Goal: Task Accomplishment & Management: Manage account settings

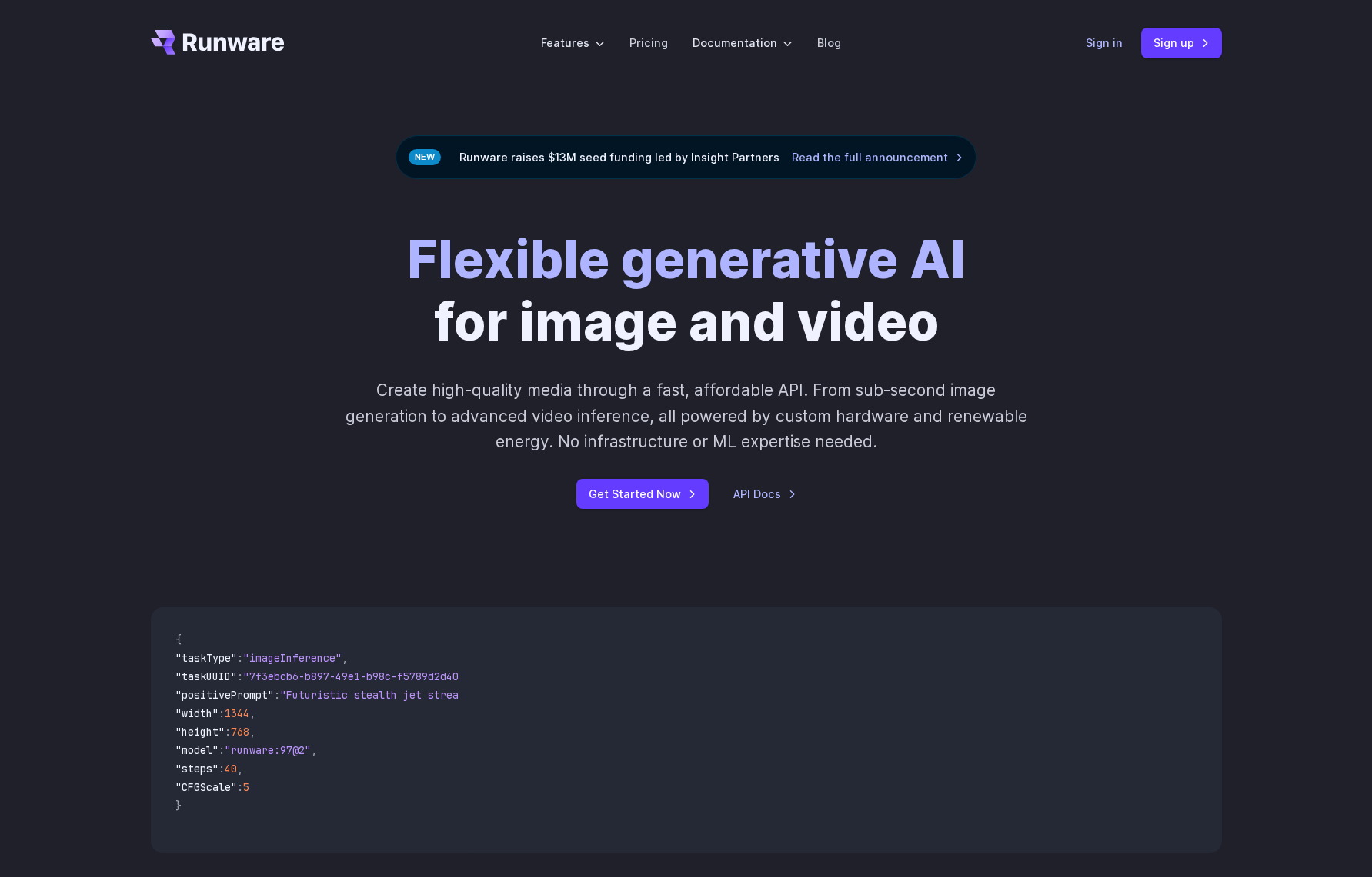
click at [1086, 41] on link "Sign in" at bounding box center [1104, 43] width 37 height 18
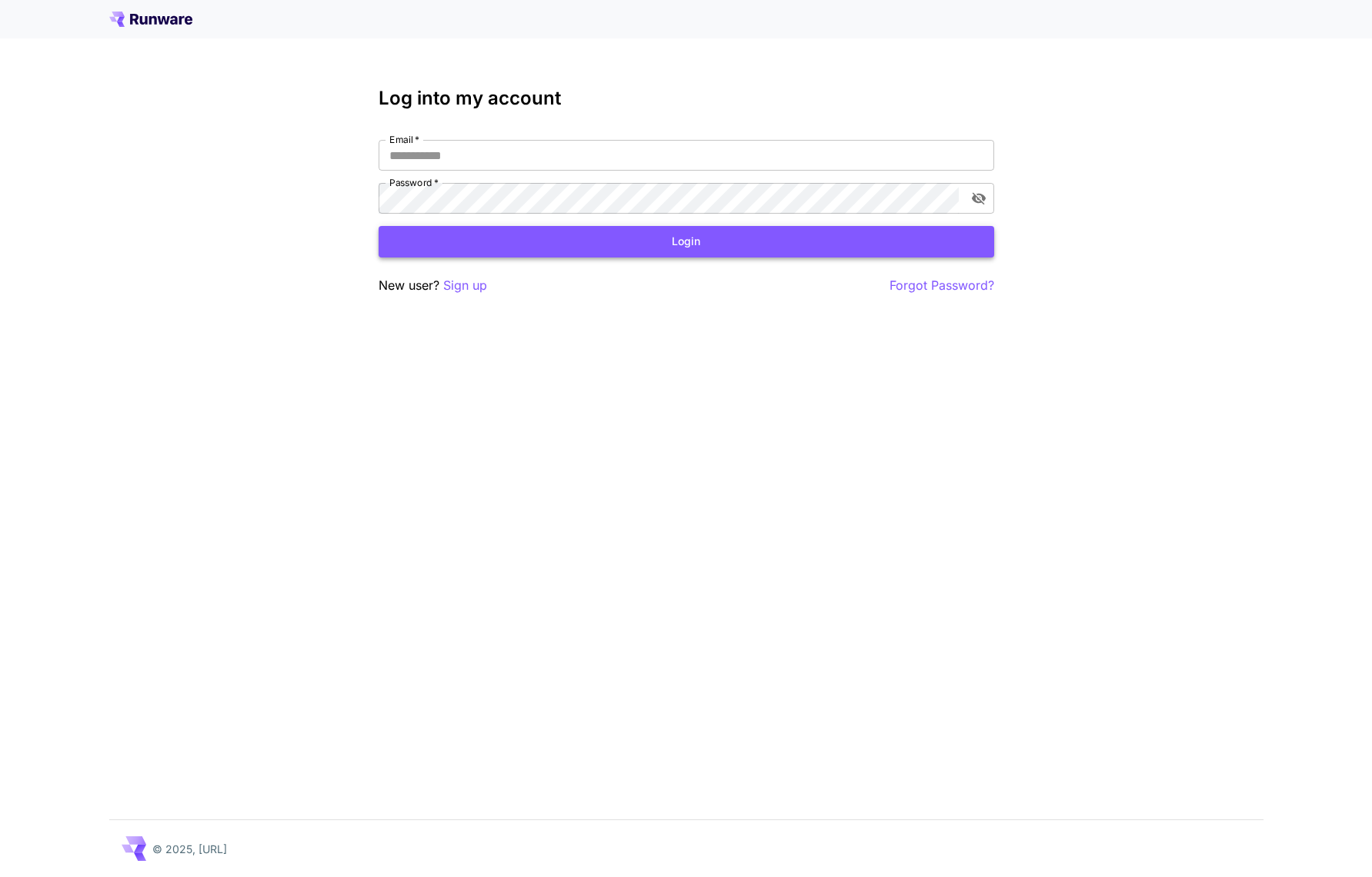
type input "**********"
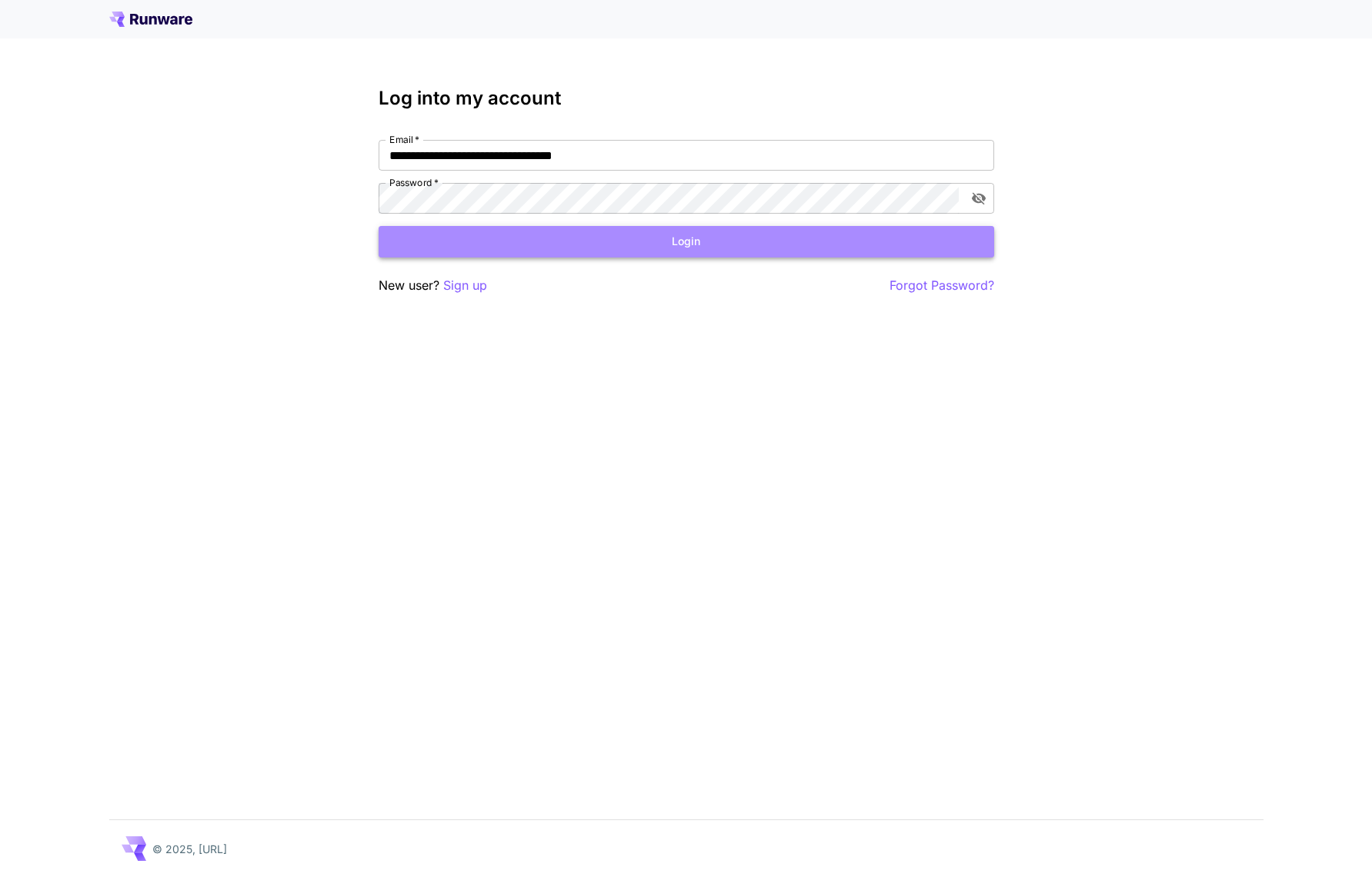
click at [496, 231] on button "Login" at bounding box center [686, 242] width 615 height 32
